Goal: Task Accomplishment & Management: Use online tool/utility

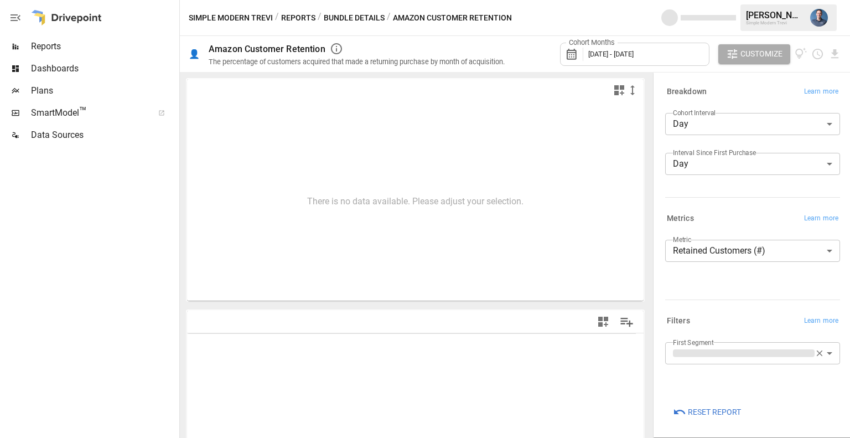
click at [62, 51] on span "Reports" at bounding box center [104, 46] width 146 height 13
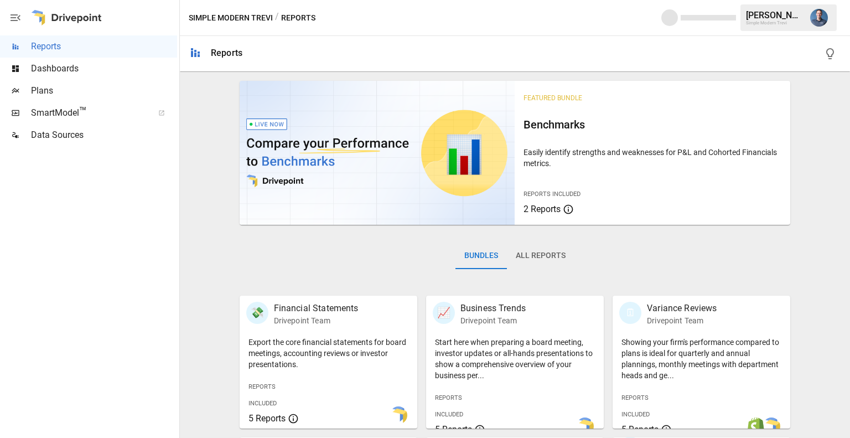
scroll to position [184, 0]
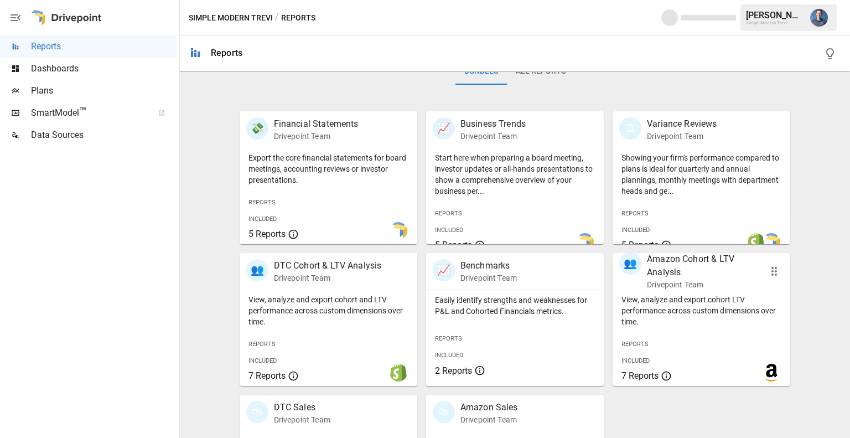
click at [714, 306] on p "View, analyze and export cohort LTV performance across custom dimensions over t…" at bounding box center [702, 310] width 160 height 33
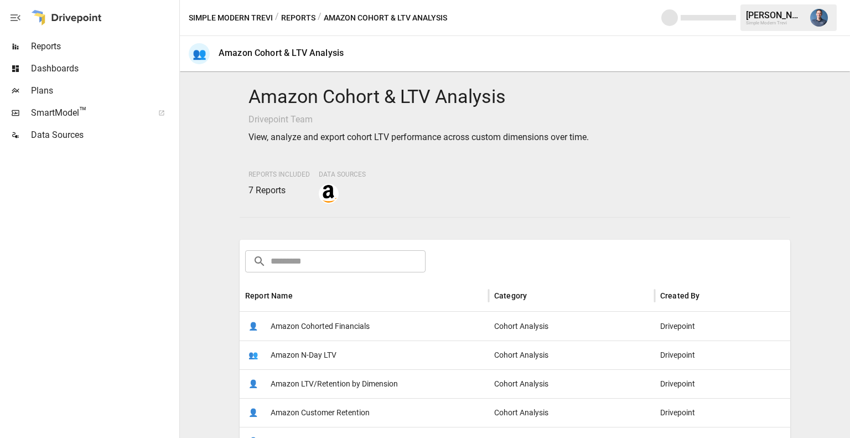
scroll to position [184, 0]
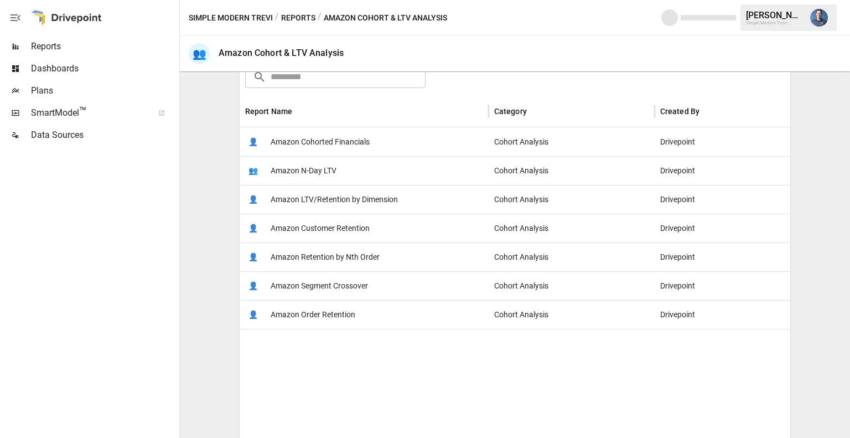
click at [375, 201] on span "Amazon LTV/Retention by Dimension" at bounding box center [334, 199] width 127 height 28
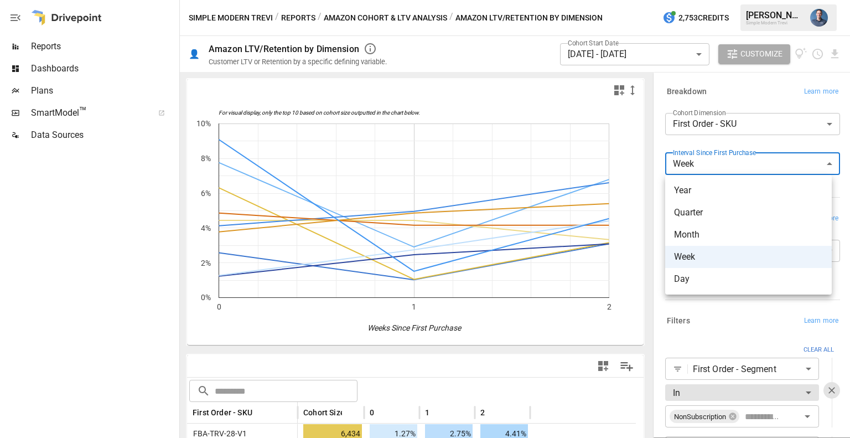
click at [690, 0] on body "Reports Dashboards Plans SmartModel ™ Data Sources Simple Modern Trevi / Report…" at bounding box center [425, 0] width 850 height 0
click at [705, 286] on li "Day" at bounding box center [748, 279] width 167 height 22
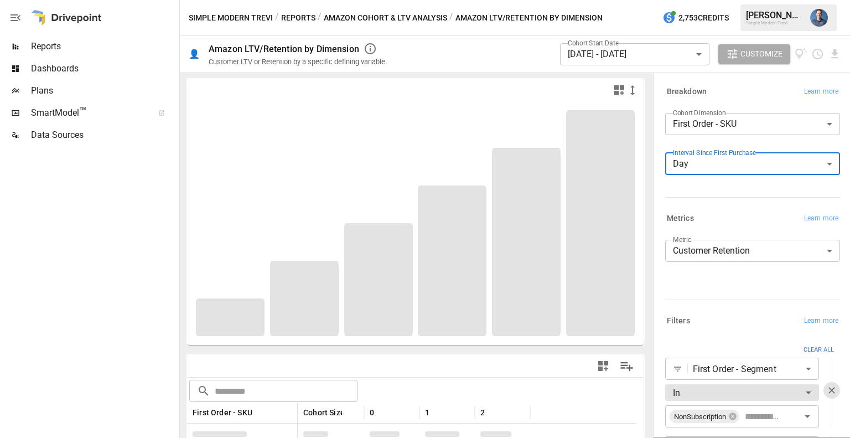
click at [620, 0] on body "Reports Dashboards Plans SmartModel ™ Data Sources Simple Modern Trevi / Report…" at bounding box center [425, 0] width 850 height 0
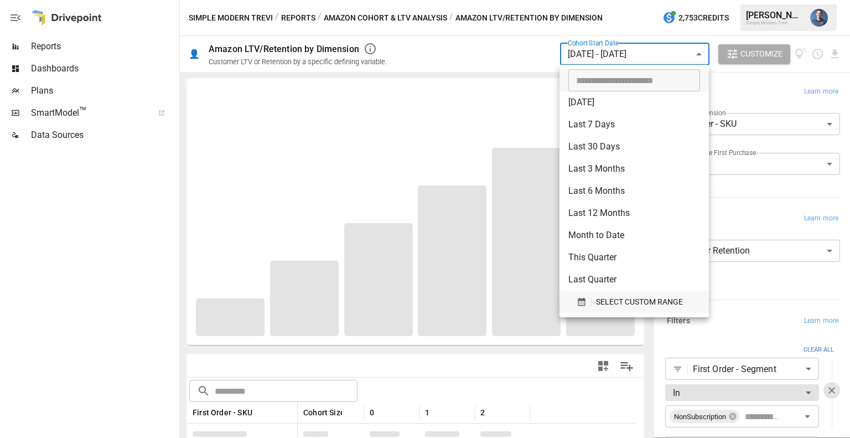
click at [637, 301] on span "SELECT CUSTOM RANGE" at bounding box center [639, 302] width 87 height 14
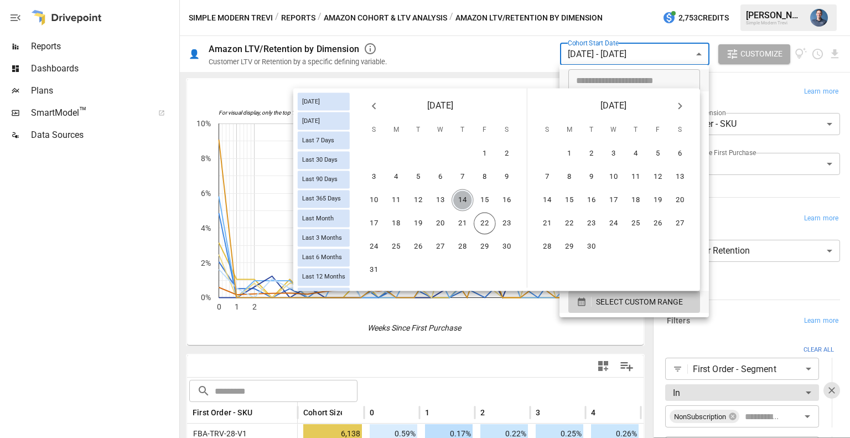
click at [463, 197] on button "14" at bounding box center [463, 200] width 22 height 22
click at [381, 220] on button "17" at bounding box center [374, 224] width 22 height 22
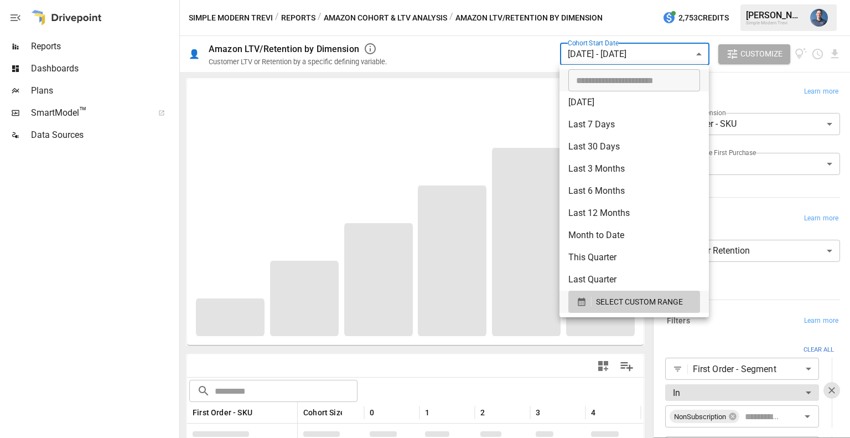
click at [125, 266] on div at bounding box center [425, 219] width 850 height 438
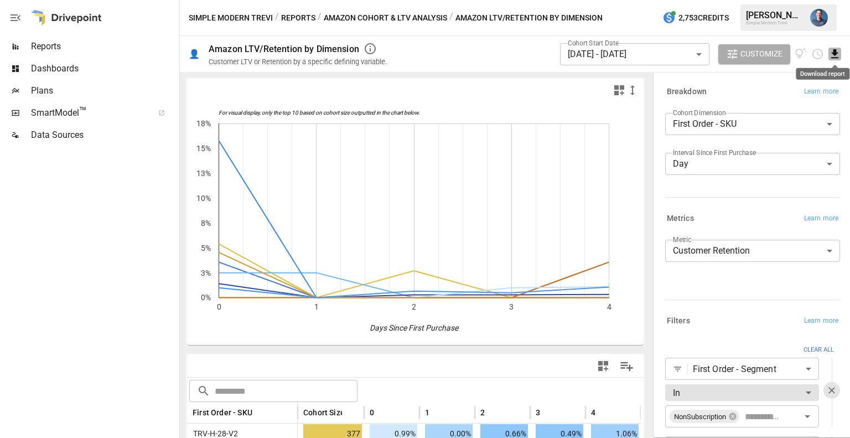
click at [836, 56] on icon "Download report" at bounding box center [835, 54] width 13 height 13
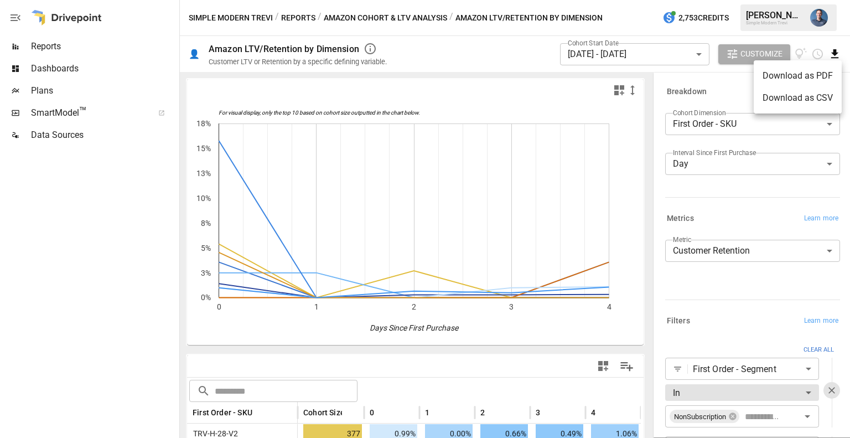
click at [790, 100] on li "Download as CSV" at bounding box center [798, 98] width 88 height 22
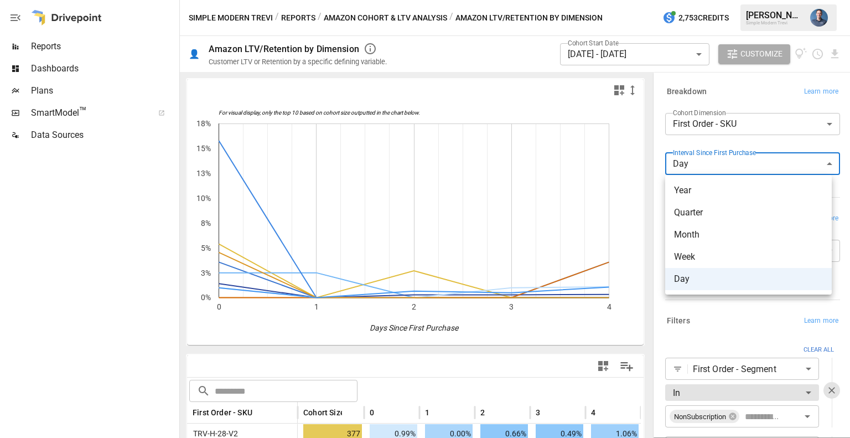
click at [722, 0] on body "Reports Dashboards Plans SmartModel ™ Data Sources Simple Modern Trevi / Report…" at bounding box center [425, 0] width 850 height 0
click at [715, 236] on span "Month" at bounding box center [748, 234] width 149 height 13
type input "*****"
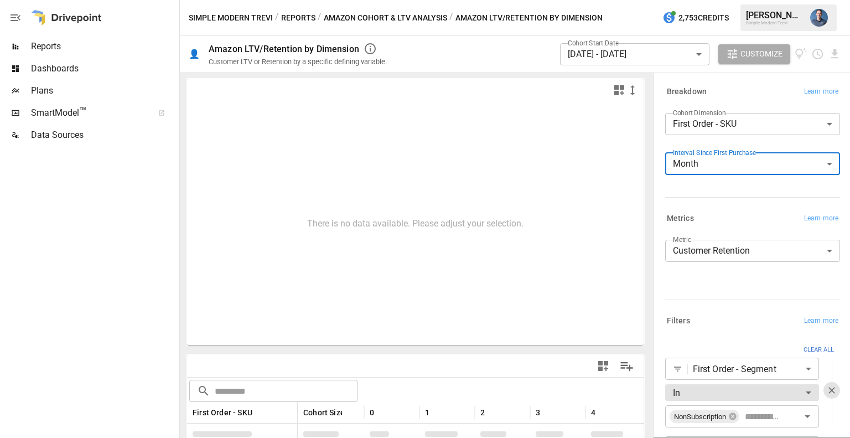
click at [581, 0] on body "Reports Dashboards Plans SmartModel ™ Data Sources Simple Modern Trevi / Report…" at bounding box center [425, 0] width 850 height 0
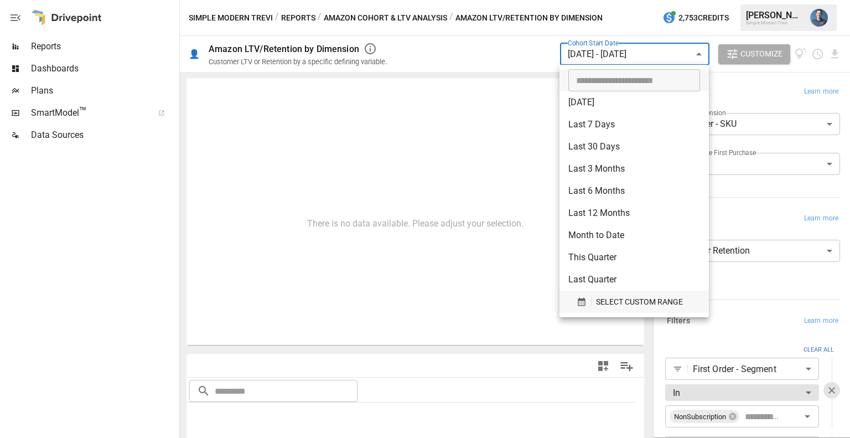
click at [601, 297] on span "SELECT CUSTOM RANGE" at bounding box center [639, 302] width 87 height 14
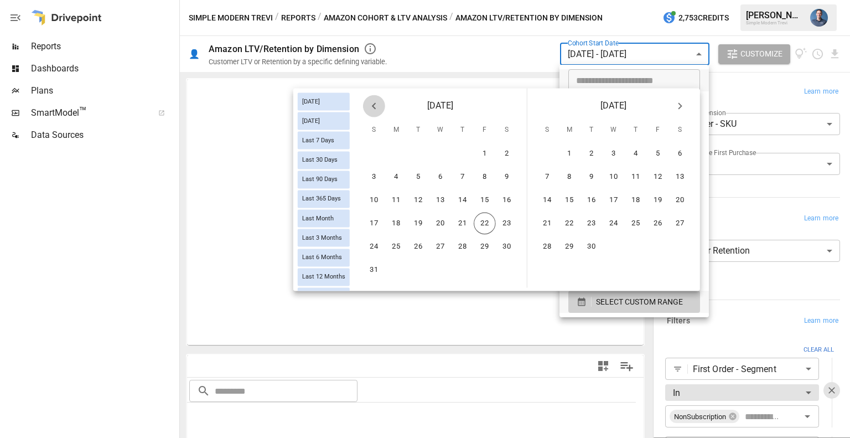
click at [371, 104] on icon "Previous month" at bounding box center [374, 105] width 13 height 13
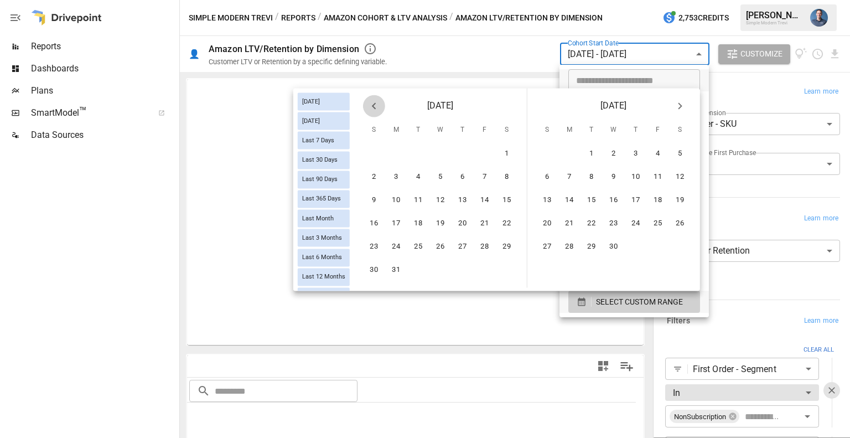
click at [371, 104] on icon "Previous month" at bounding box center [374, 105] width 13 height 13
click at [677, 101] on icon "Next month" at bounding box center [680, 105] width 13 height 13
click at [678, 151] on button "1" at bounding box center [680, 154] width 22 height 22
click at [679, 104] on icon "Next month" at bounding box center [680, 105] width 4 height 7
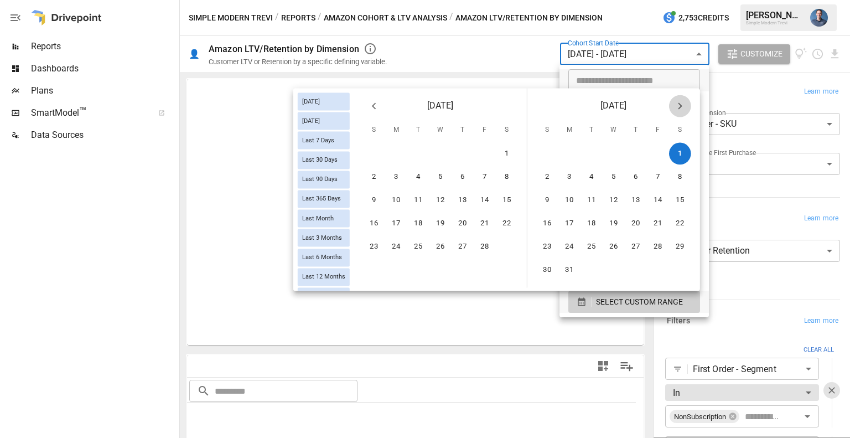
click at [679, 104] on icon "Next month" at bounding box center [680, 105] width 4 height 7
click at [540, 224] on button "20" at bounding box center [547, 224] width 22 height 22
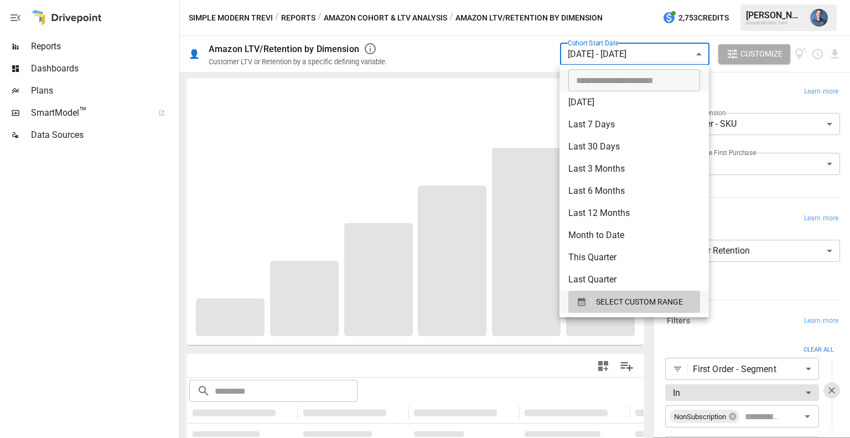
click at [126, 234] on div at bounding box center [425, 219] width 850 height 438
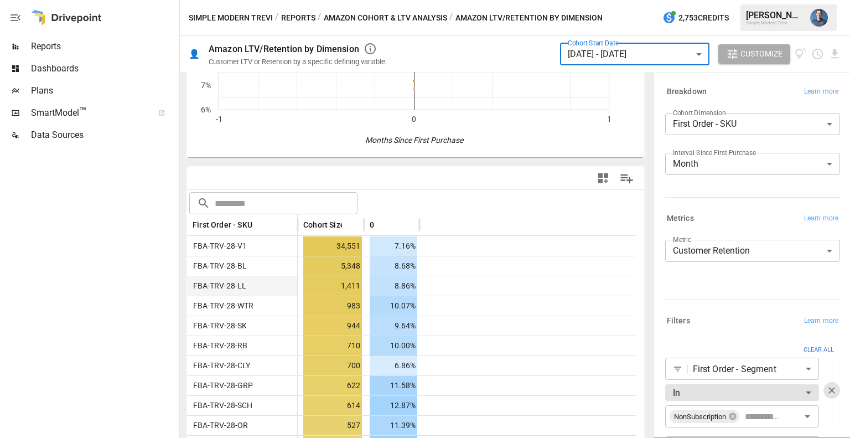
scroll to position [184, 0]
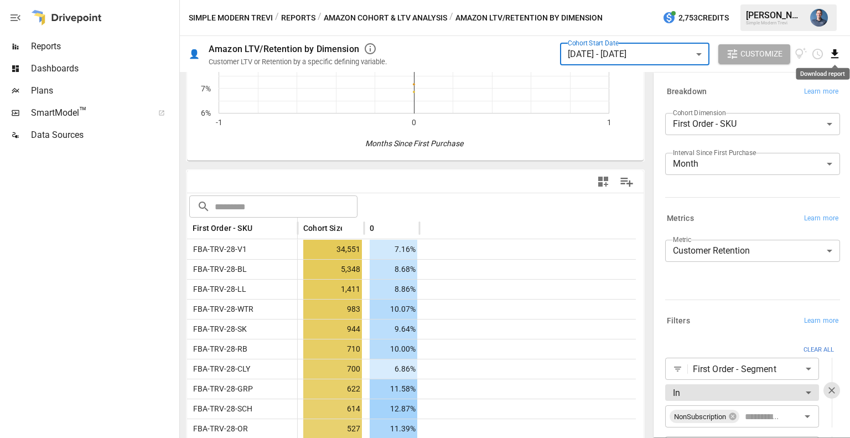
click at [835, 54] on icon "Download report" at bounding box center [834, 53] width 7 height 9
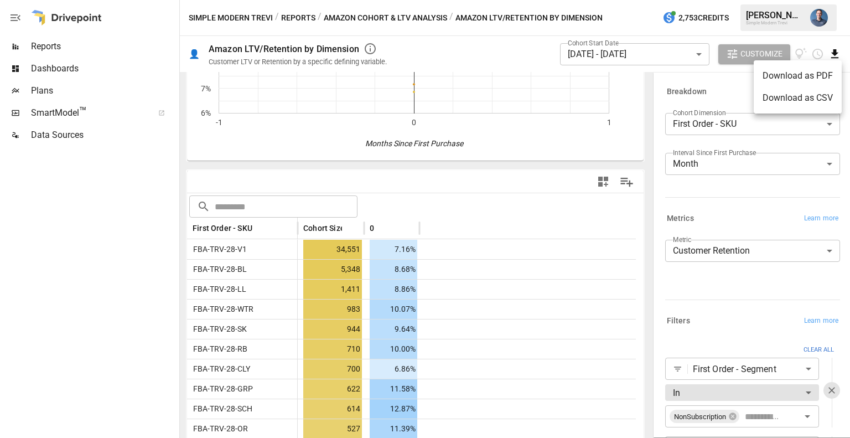
click at [792, 95] on li "Download as CSV" at bounding box center [798, 98] width 88 height 22
